Goal: Find specific page/section: Find specific page/section

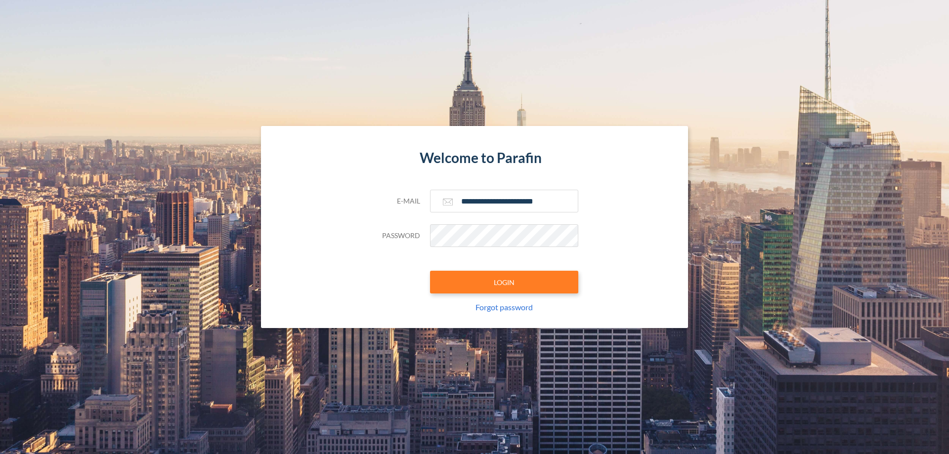
type input "**********"
click at [504, 282] on button "LOGIN" at bounding box center [504, 282] width 148 height 23
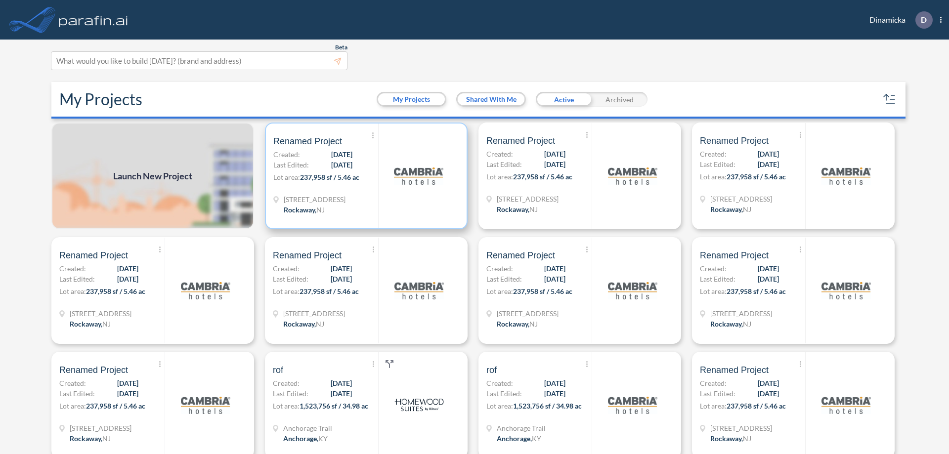
scroll to position [2, 0]
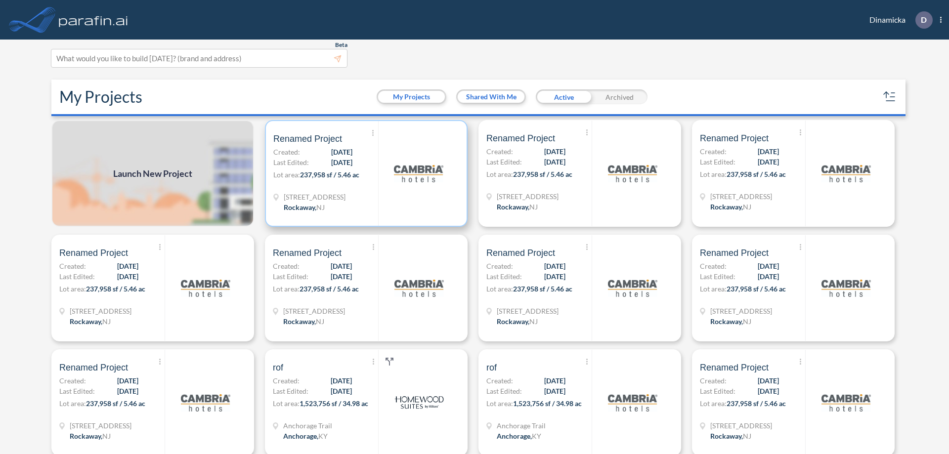
click at [364, 173] on p "Lot area: 237,958 sf / 5.46 ac" at bounding box center [325, 177] width 105 height 14
